Goal: Task Accomplishment & Management: Use online tool/utility

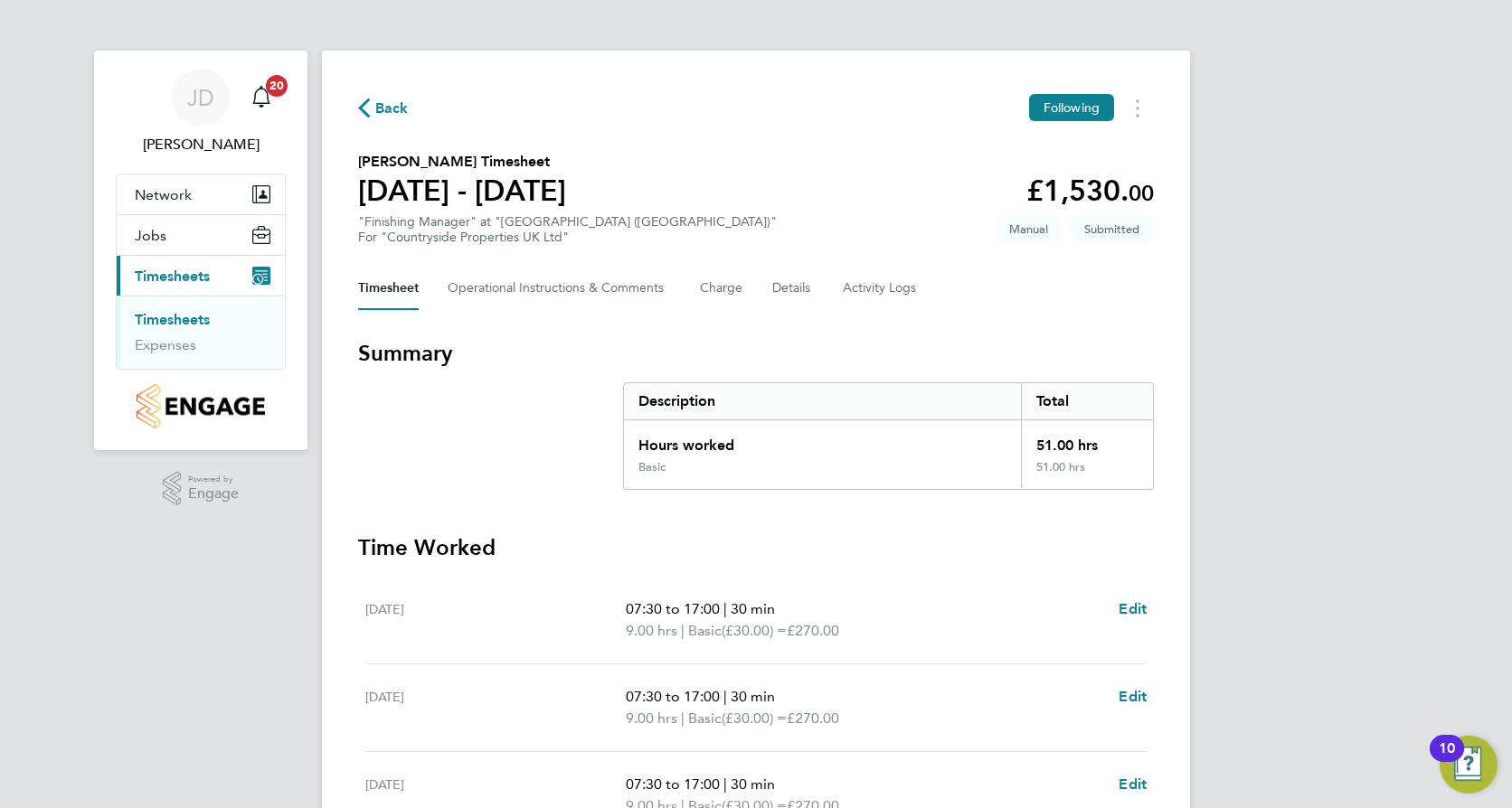
click at [1511, 456] on html "JD Jerry Dawkins Notifications 20 Applications: Network Team Members Sites Jobs…" at bounding box center [756, 664] width 1512 height 1328
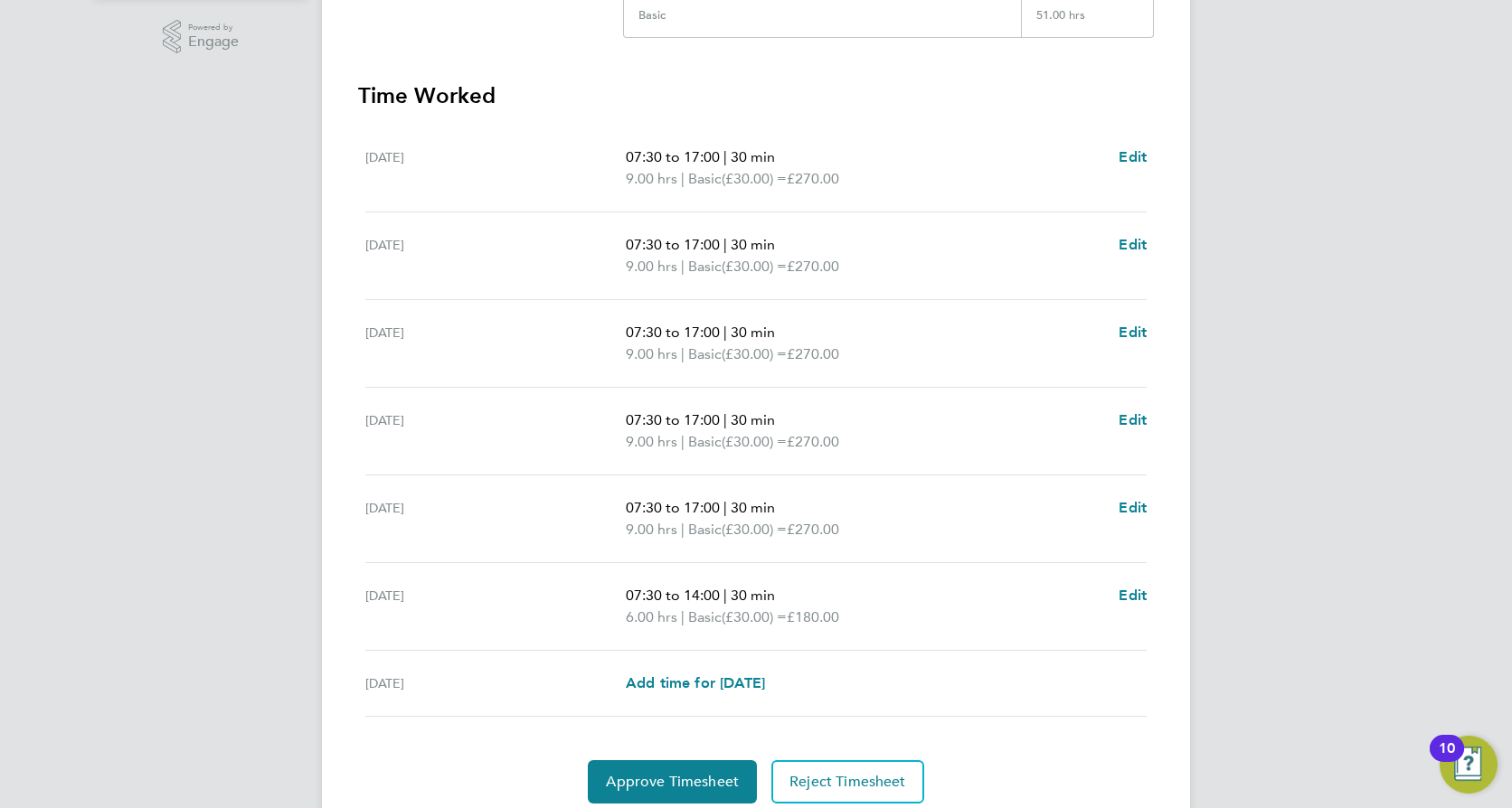
scroll to position [520, 0]
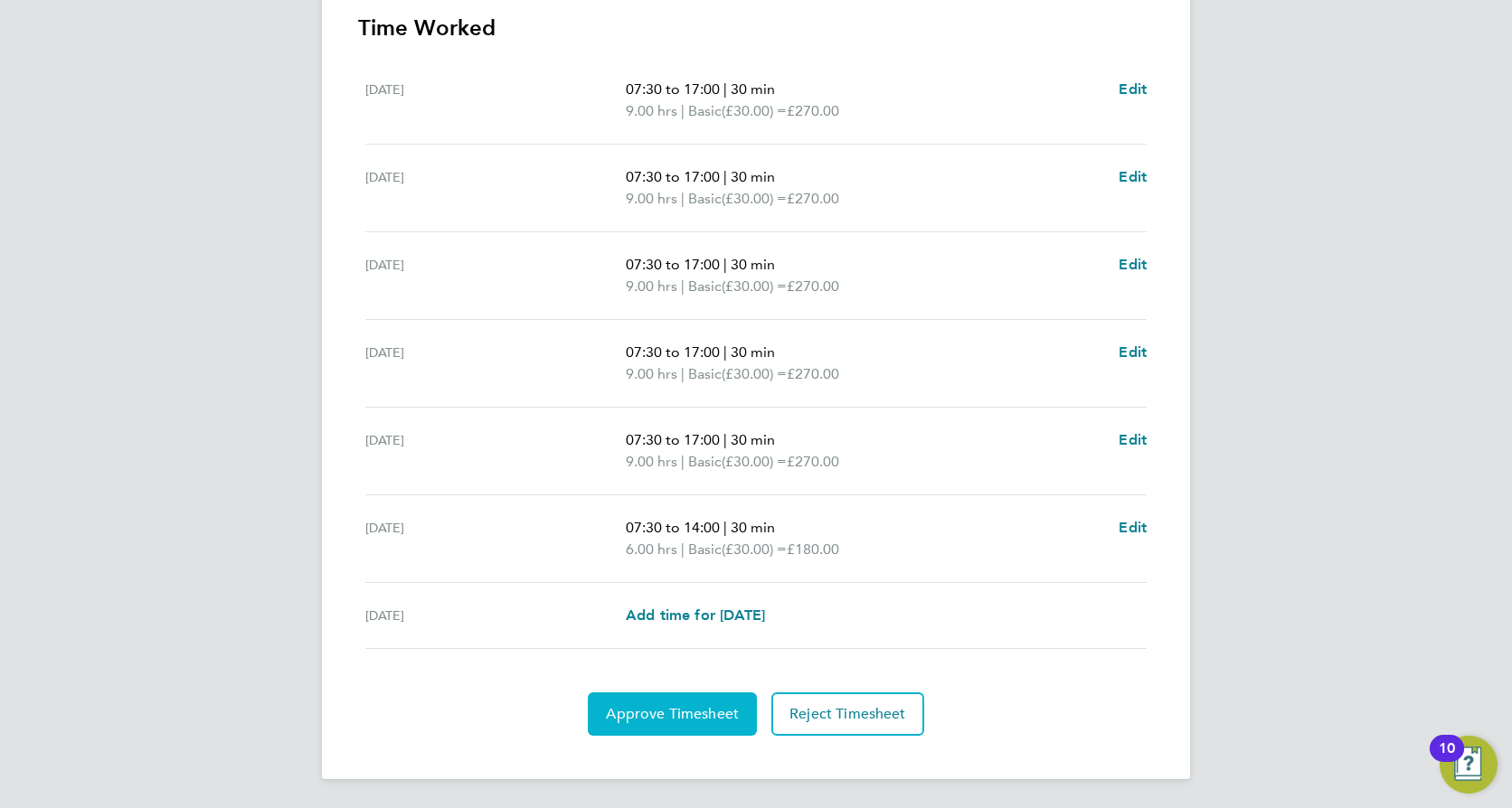
click at [653, 709] on span "Approve Timesheet" at bounding box center [672, 714] width 133 height 18
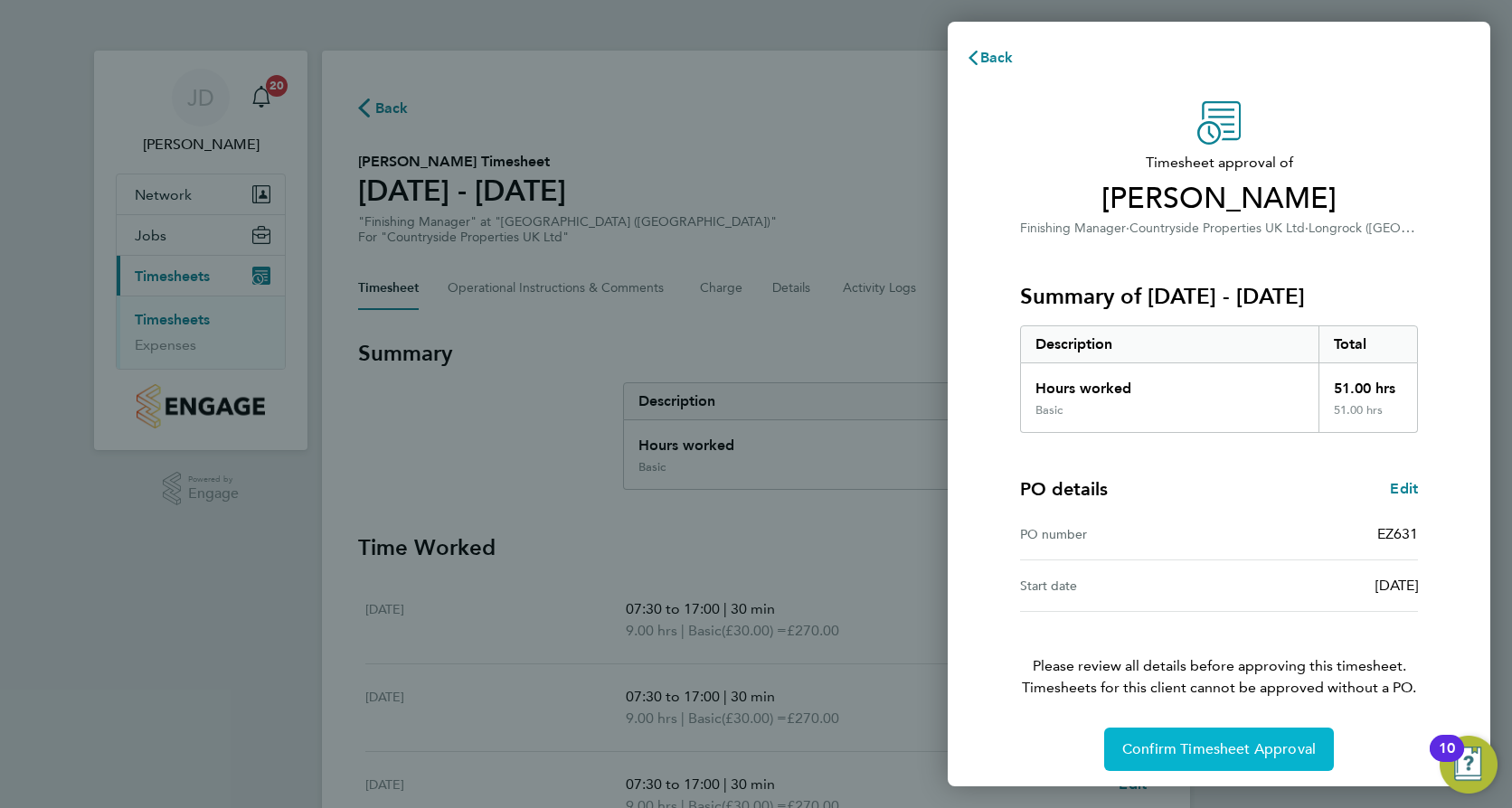
click at [1146, 751] on span "Confirm Timesheet Approval" at bounding box center [1218, 749] width 193 height 18
